Goal: Transaction & Acquisition: Purchase product/service

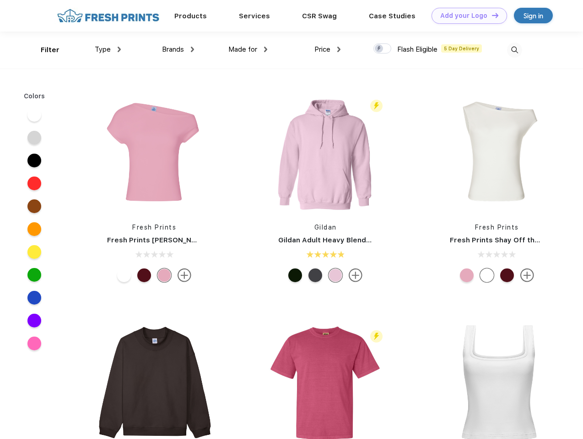
click at [466, 16] on link "Add your Logo Design Tool" at bounding box center [468, 16] width 75 height 16
click at [0, 0] on div "Design Tool" at bounding box center [0, 0] width 0 height 0
click at [491, 15] on link "Add your Logo Design Tool" at bounding box center [468, 16] width 75 height 16
click at [44, 50] on div "Filter" at bounding box center [50, 50] width 19 height 11
click at [108, 49] on span "Type" at bounding box center [103, 49] width 16 height 8
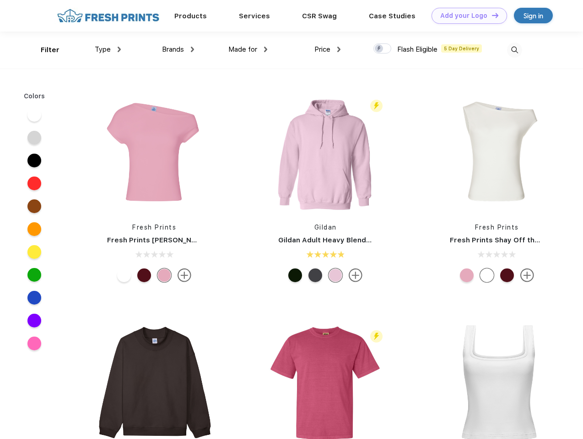
click at [178, 49] on span "Brands" at bounding box center [173, 49] width 22 height 8
click at [248, 49] on span "Made for" at bounding box center [242, 49] width 29 height 8
click at [328, 49] on span "Price" at bounding box center [322, 49] width 16 height 8
click at [383, 49] on div at bounding box center [382, 48] width 18 height 10
click at [379, 49] on input "checkbox" at bounding box center [376, 46] width 6 height 6
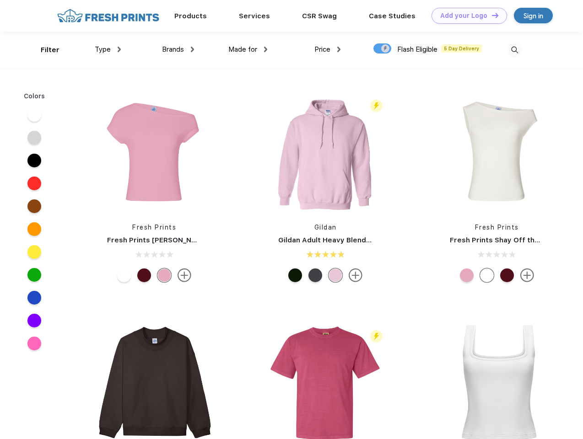
click at [514, 50] on img at bounding box center [514, 50] width 15 height 15
